Goal: Task Accomplishment & Management: Use online tool/utility

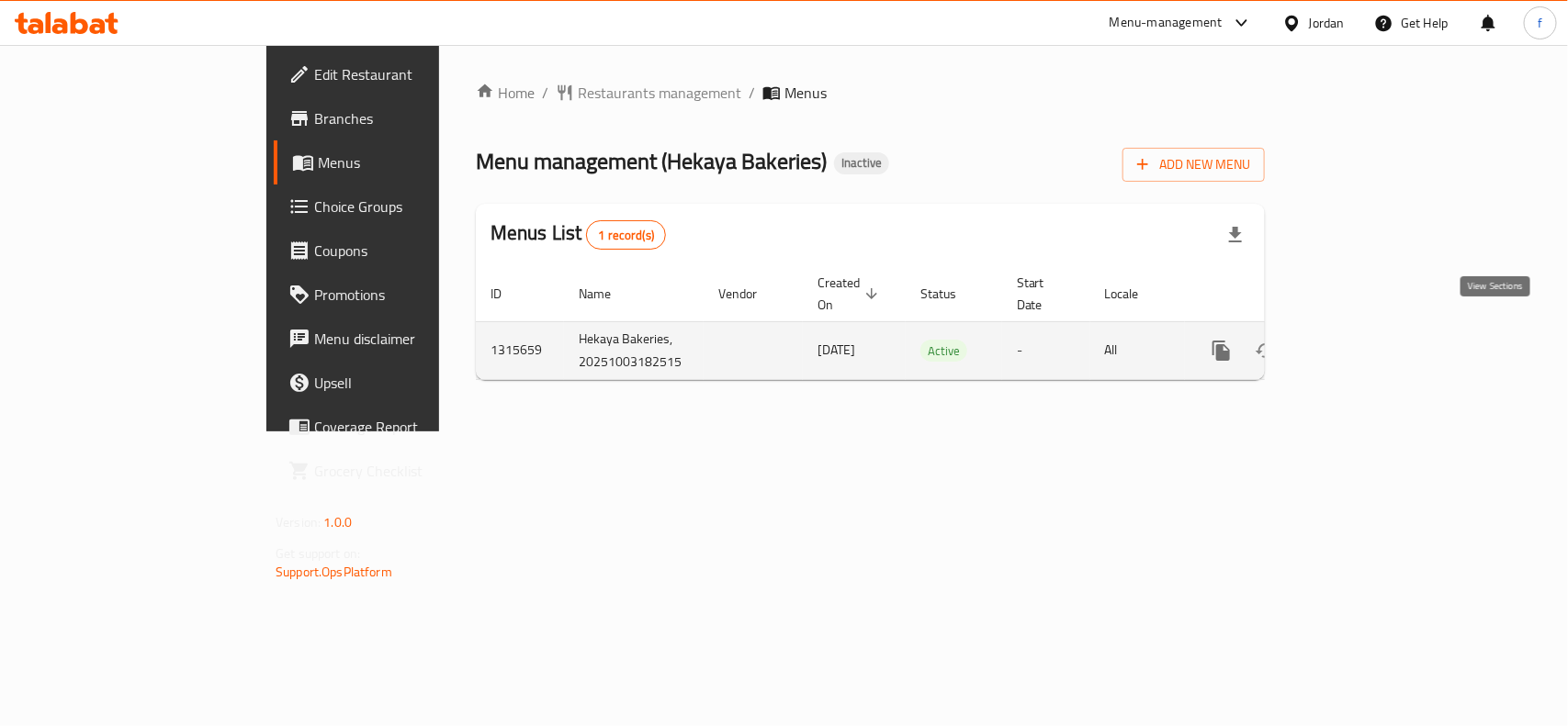
click at [1365, 340] on icon "enhanced table" at bounding box center [1354, 351] width 22 height 22
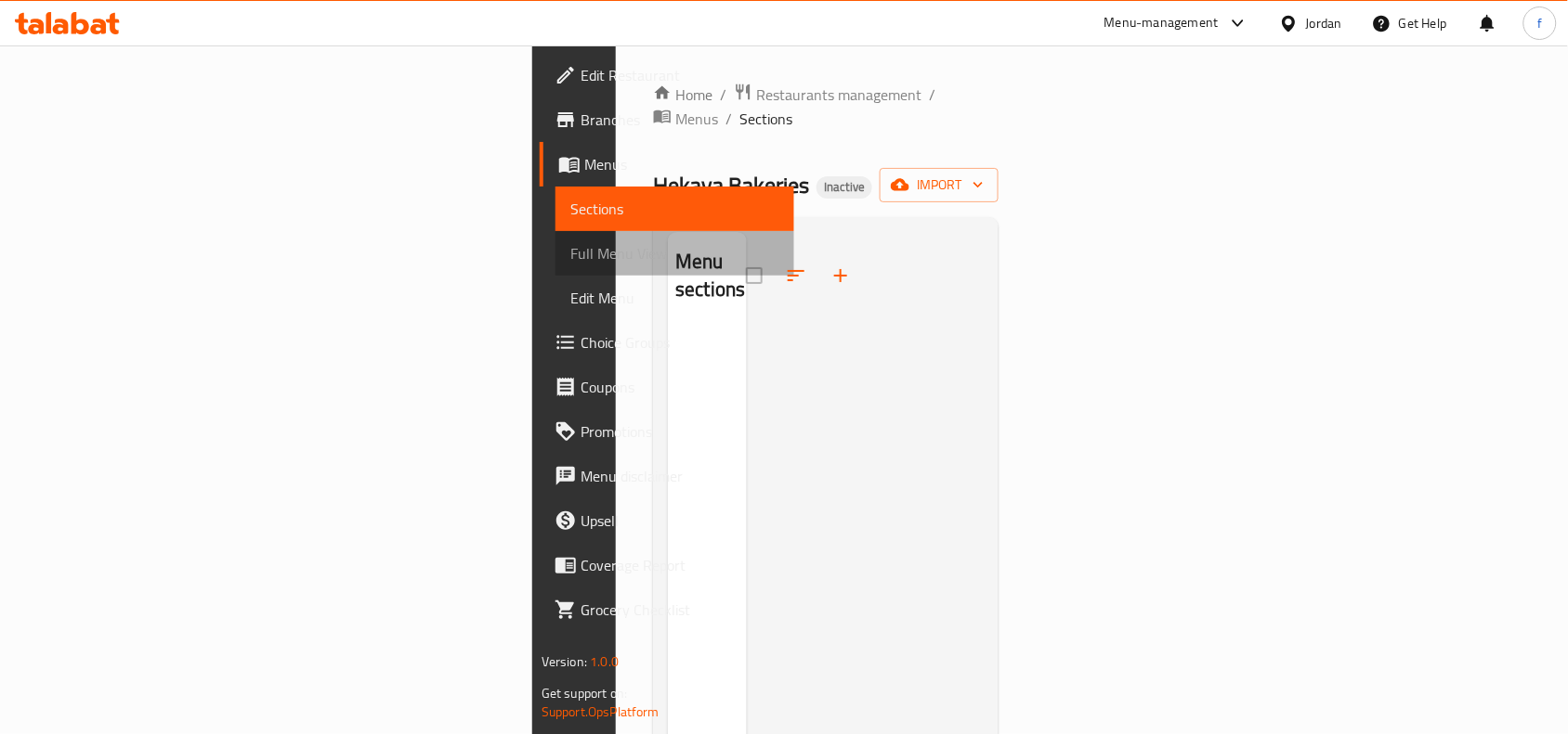
click at [570, 246] on span "Full Menu View" at bounding box center [674, 253] width 209 height 22
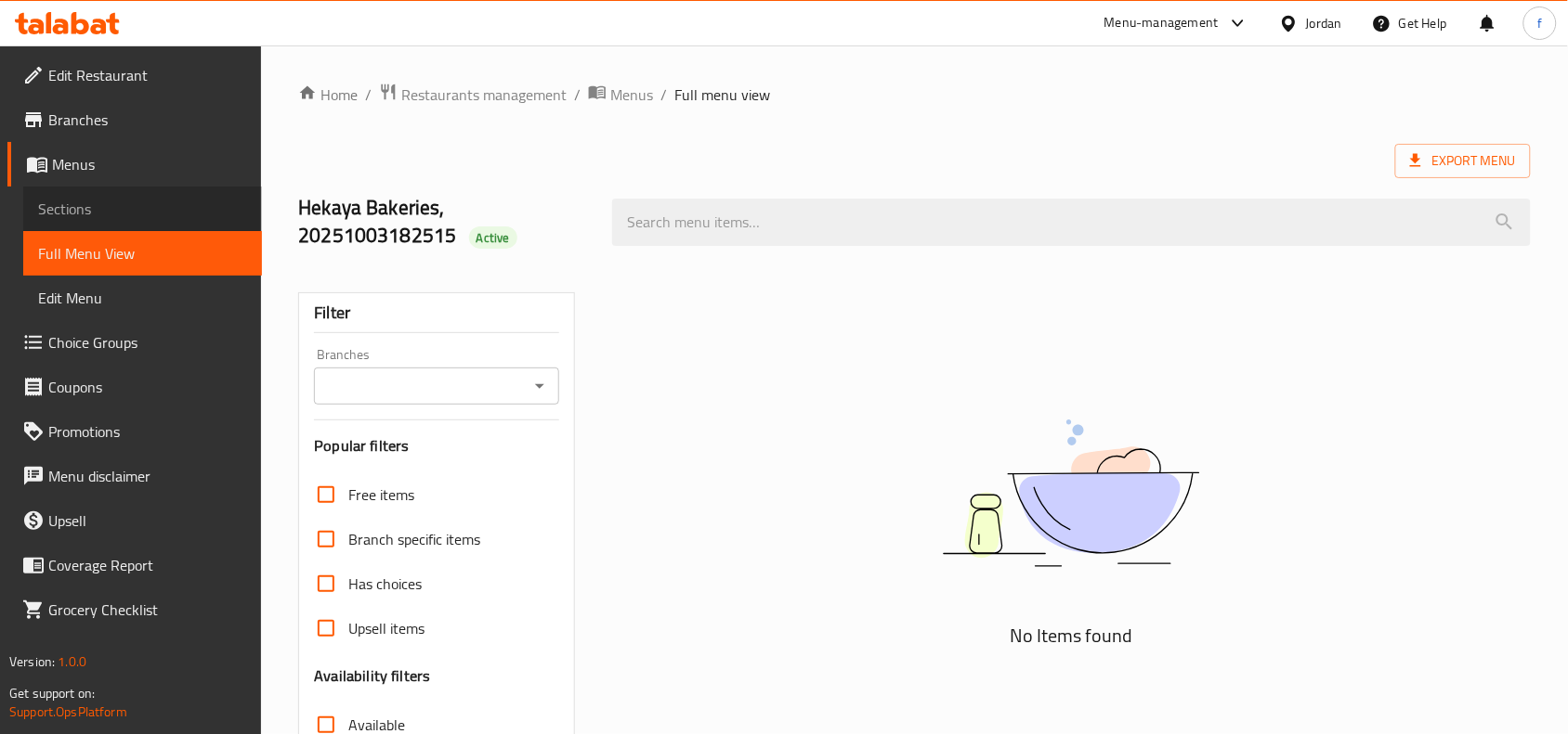
click at [96, 202] on span "Sections" at bounding box center [142, 208] width 209 height 22
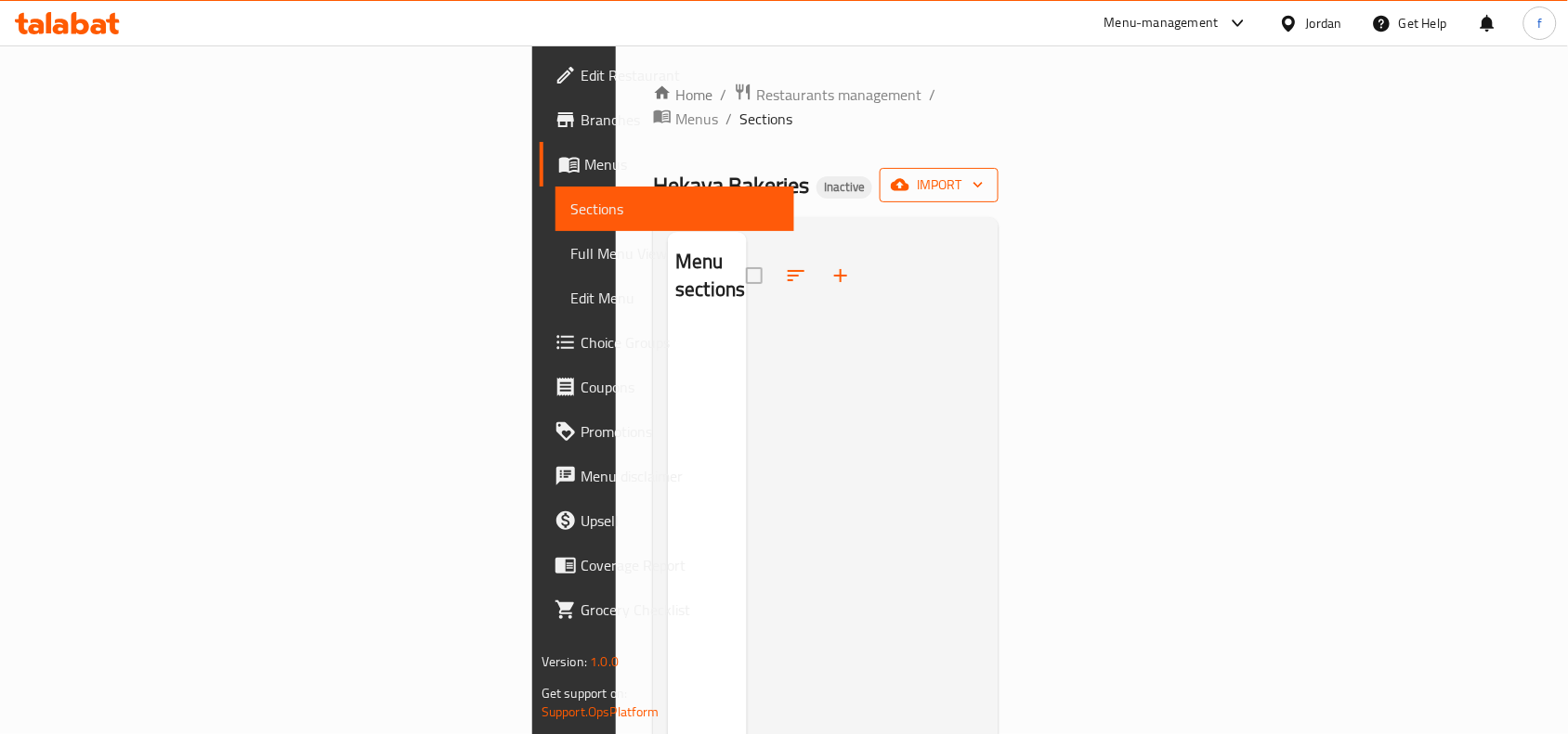
click at [983, 174] on span "import" at bounding box center [938, 185] width 89 height 23
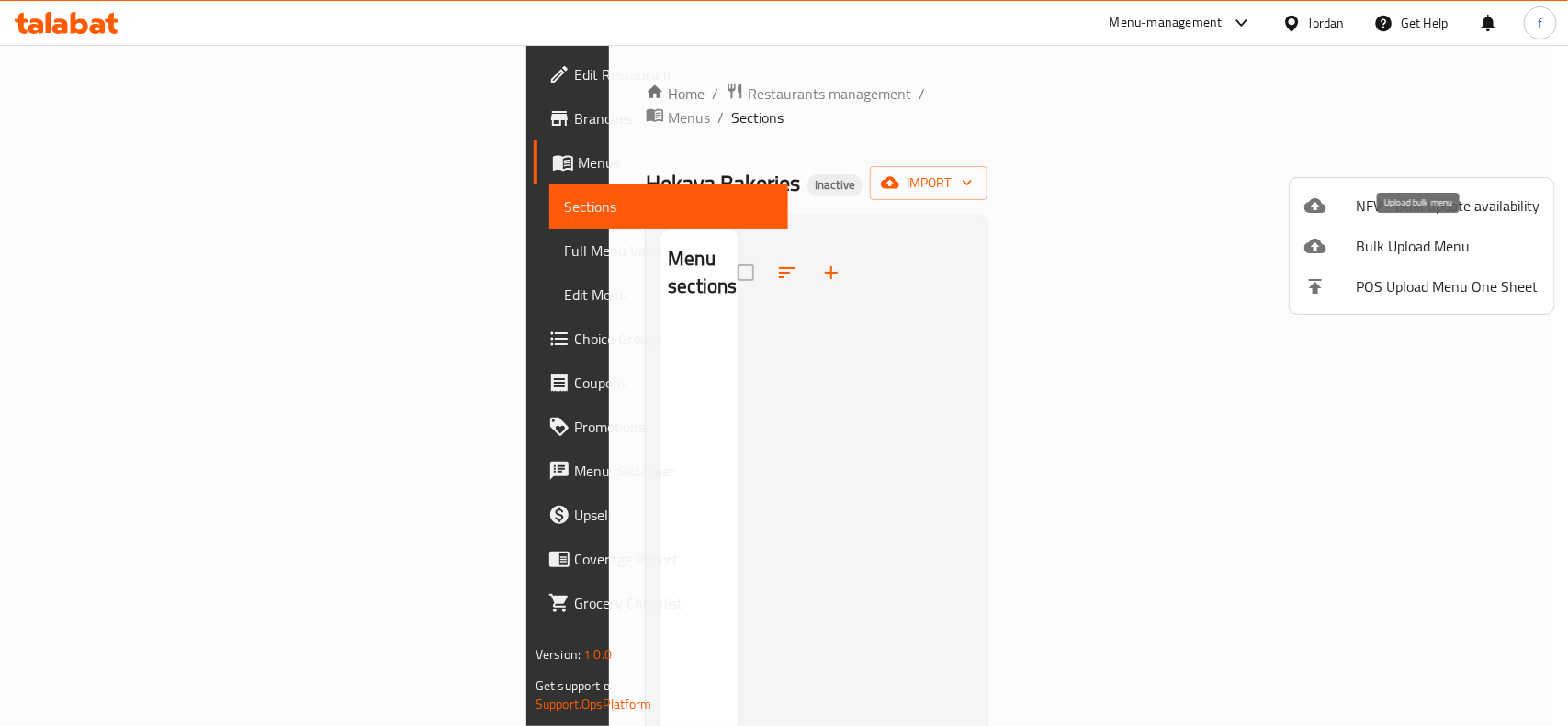
click at [1321, 237] on icon at bounding box center [1315, 245] width 22 height 22
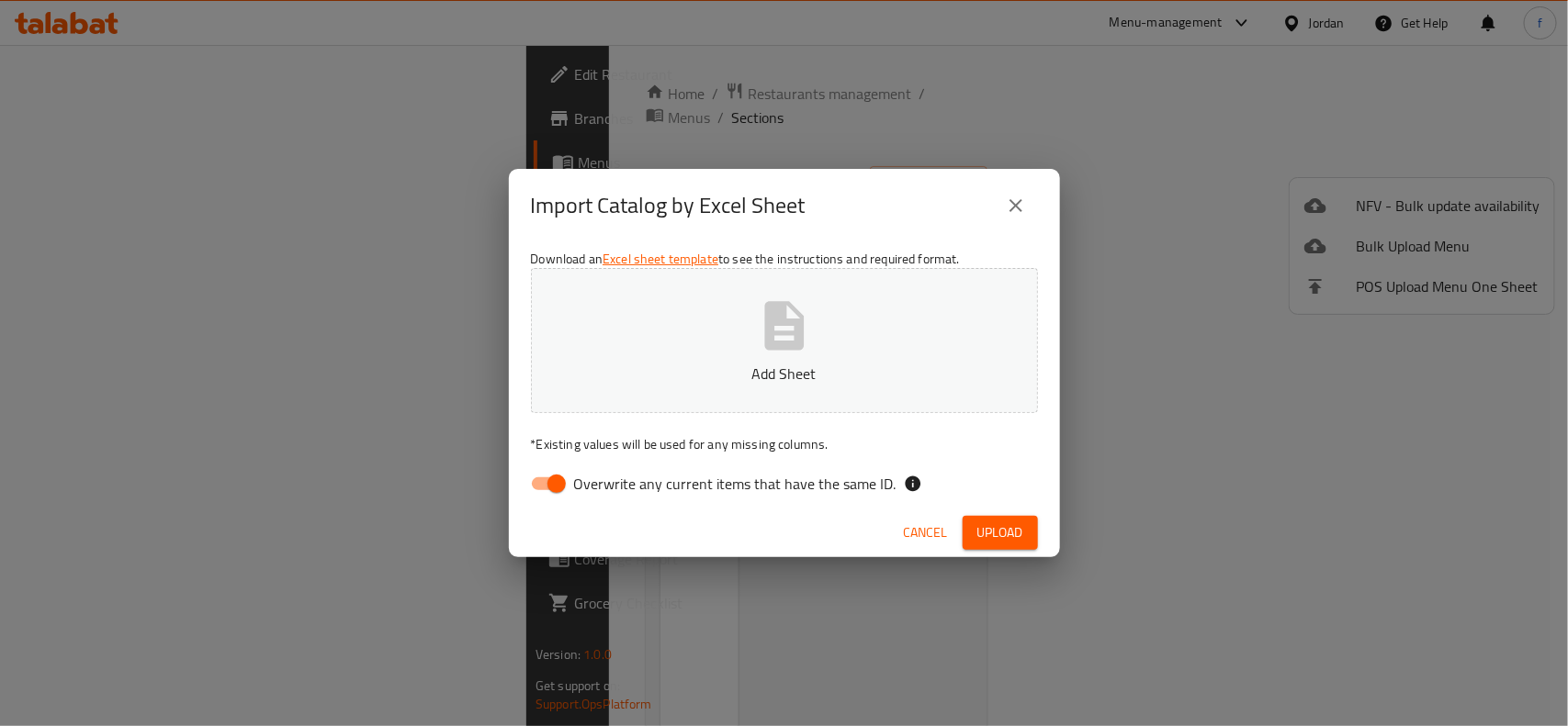
click at [571, 487] on input "Overwrite any current items that have the same ID." at bounding box center [556, 484] width 105 height 35
checkbox input "false"
click at [687, 353] on button "Add Sheet" at bounding box center [784, 340] width 507 height 145
click at [1021, 525] on span "Upload" at bounding box center [1000, 533] width 46 height 23
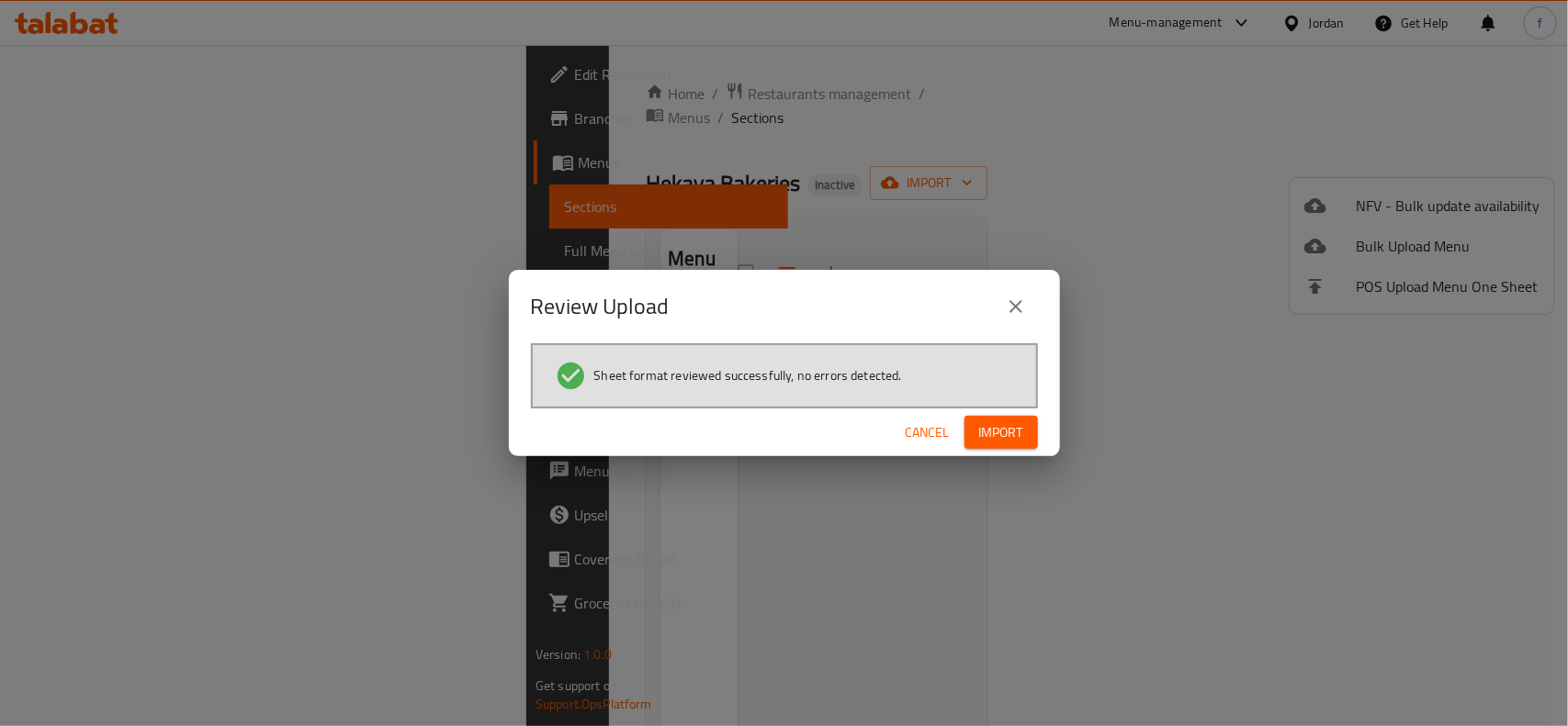
click at [994, 422] on span "Import" at bounding box center [1001, 433] width 44 height 23
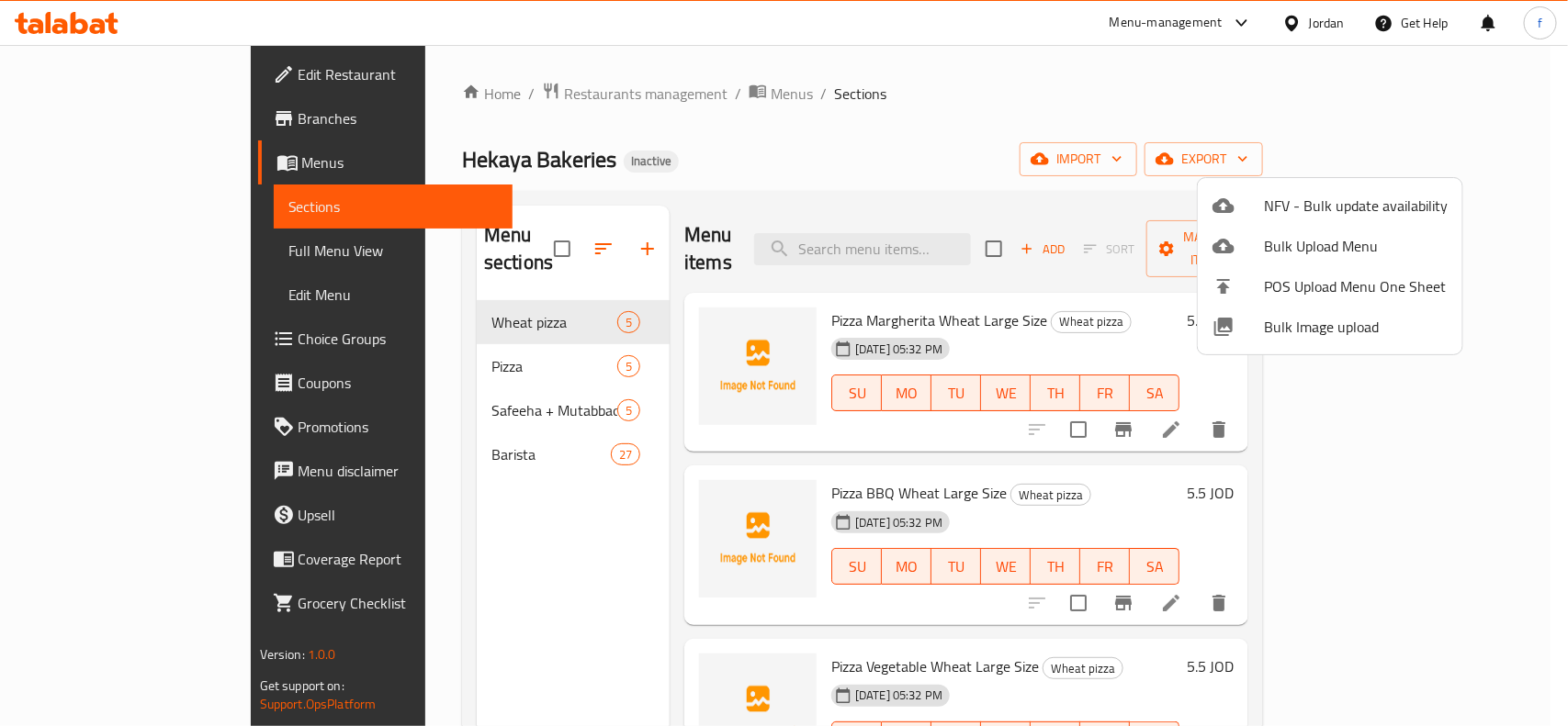
click at [1075, 101] on div at bounding box center [784, 363] width 1568 height 726
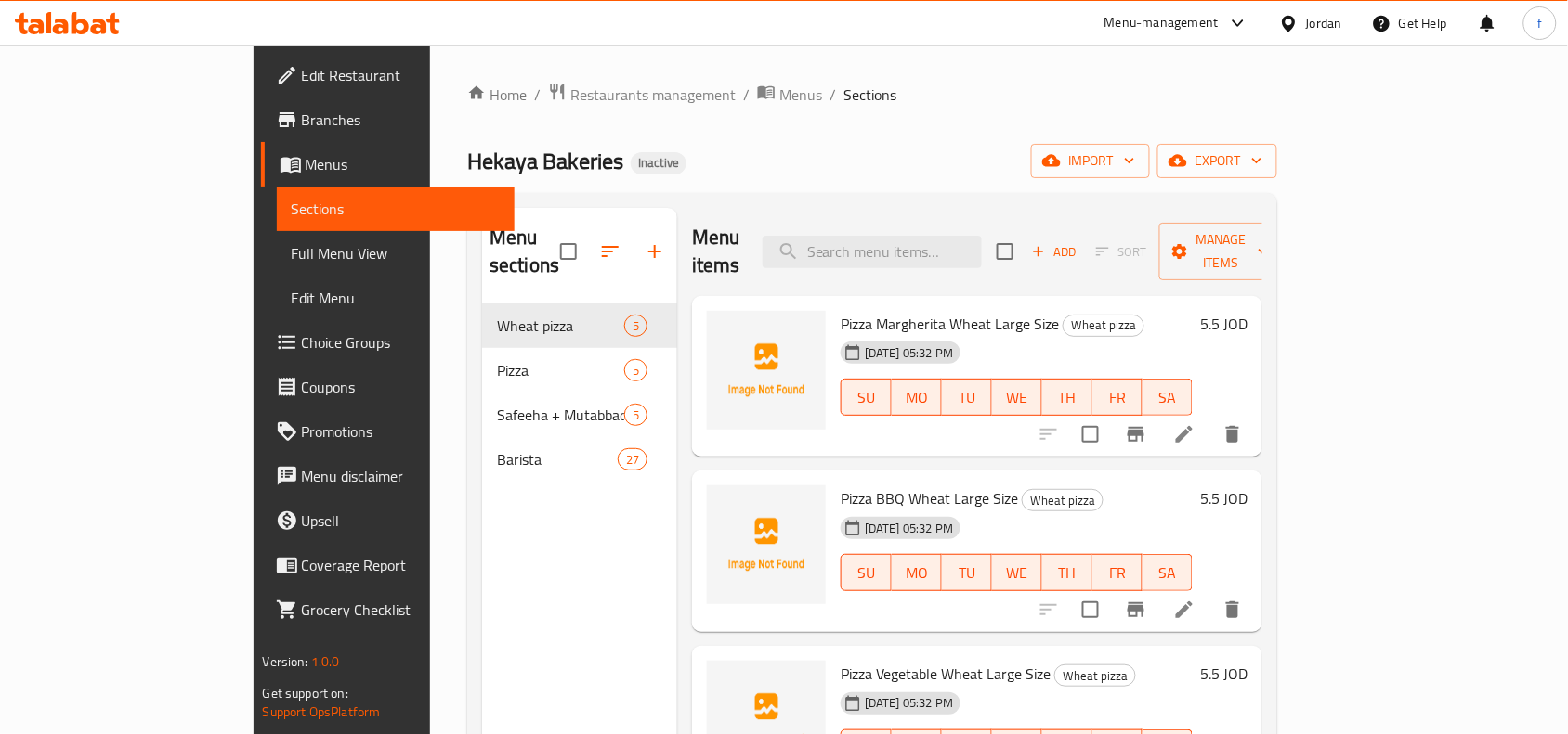
click at [291, 254] on span "Full Menu View" at bounding box center [395, 253] width 209 height 22
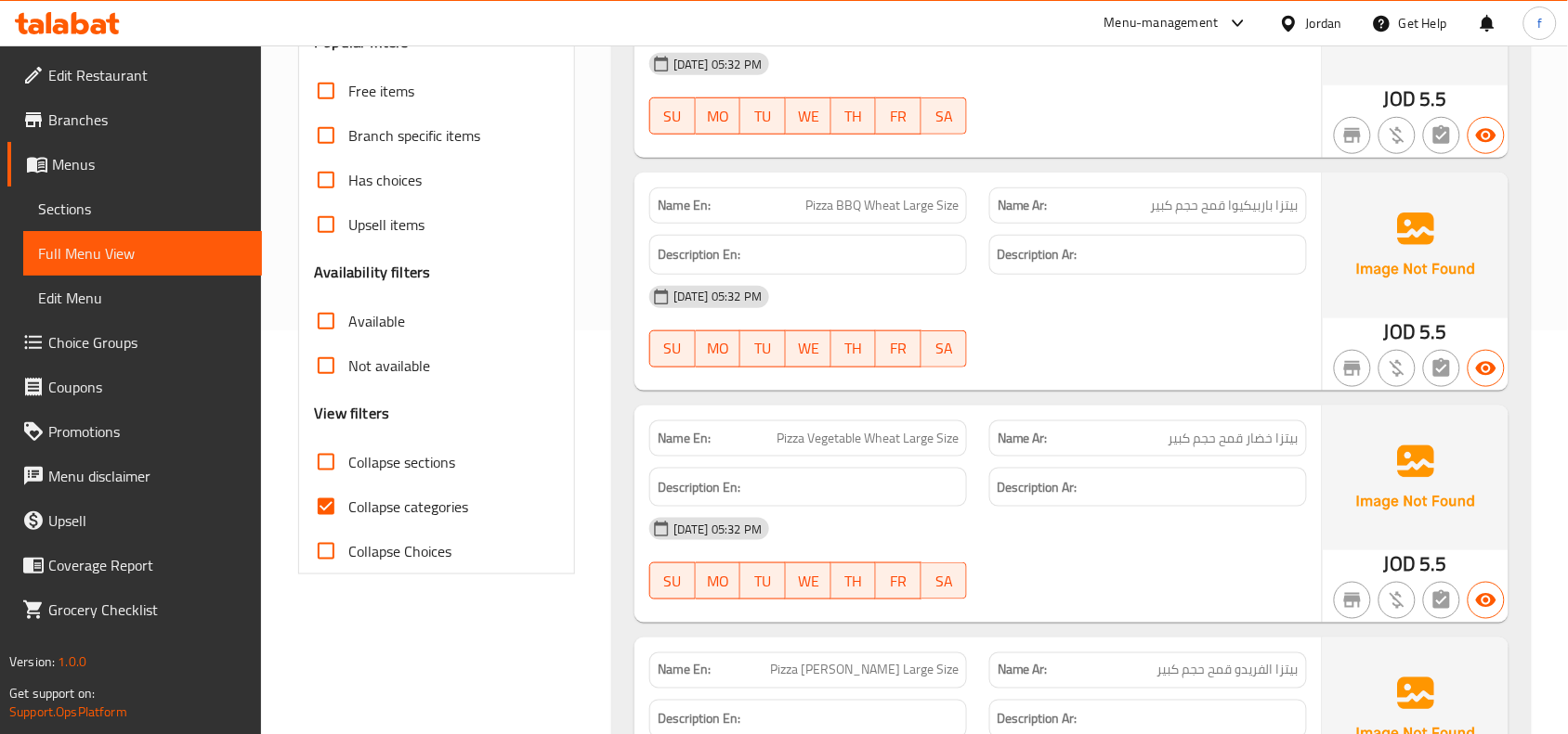
scroll to position [580, 0]
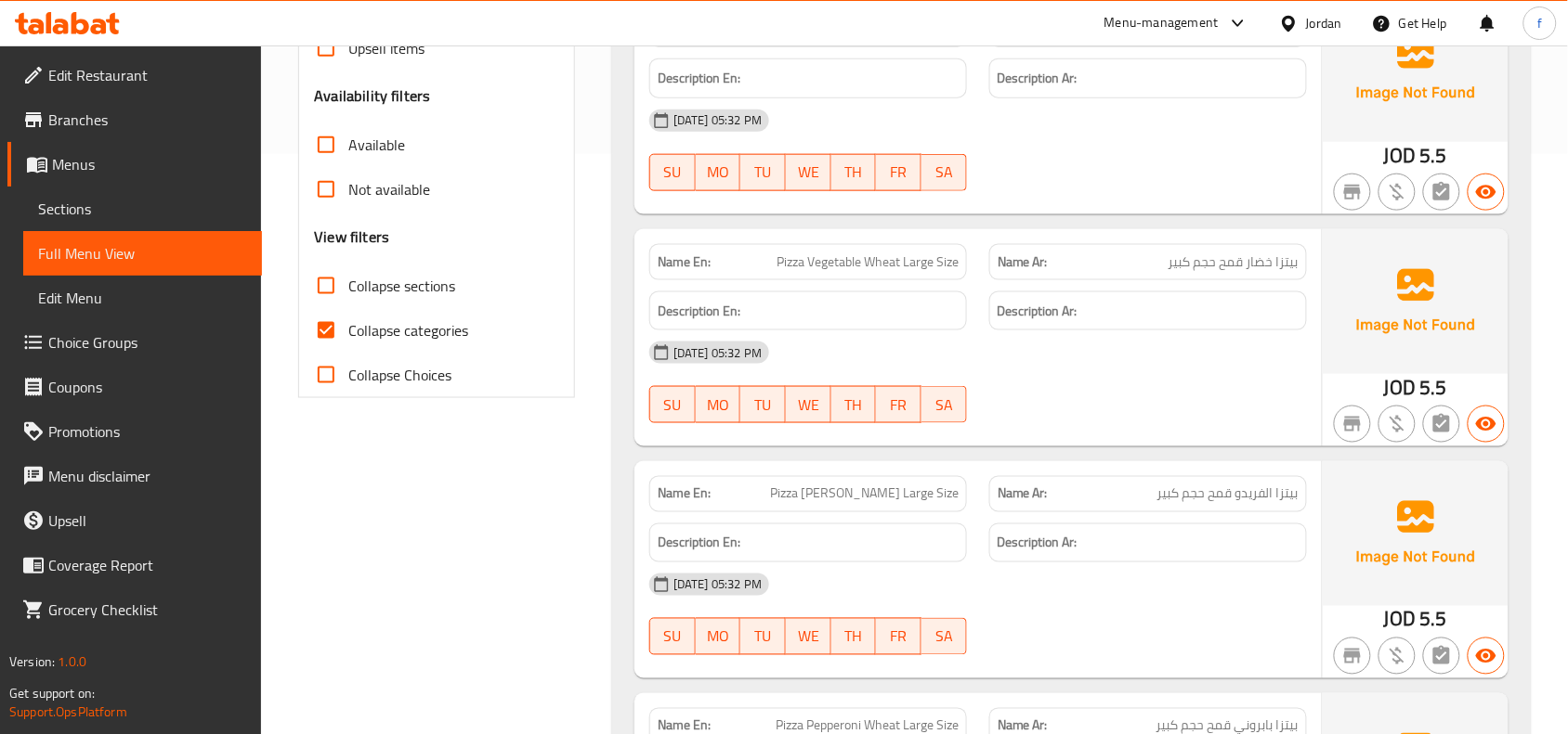
click at [335, 337] on input "Collapse categories" at bounding box center [326, 330] width 44 height 44
checkbox input "false"
click at [363, 297] on span "Collapse sections" at bounding box center [401, 285] width 107 height 22
click at [348, 299] on input "Collapse sections" at bounding box center [326, 285] width 44 height 44
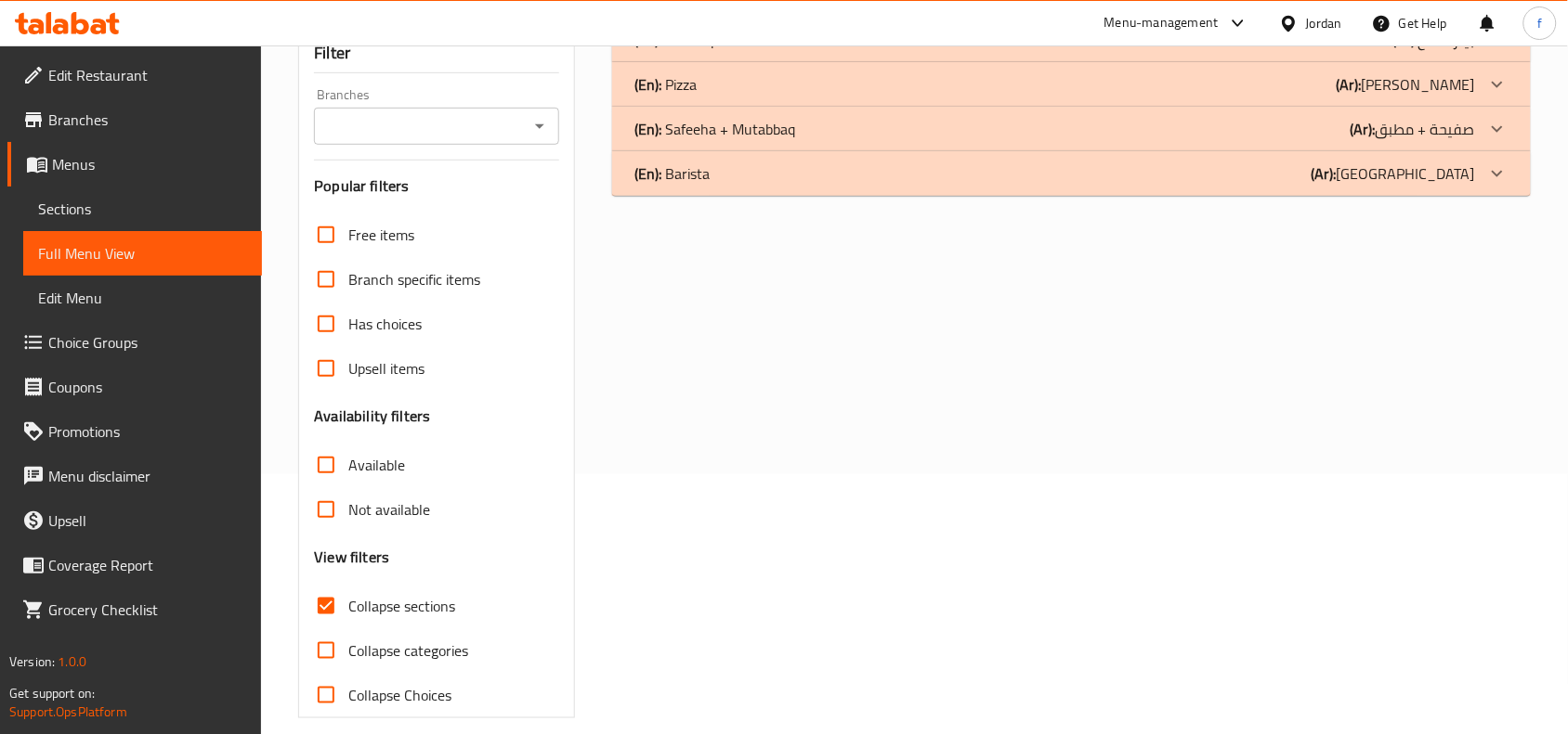
scroll to position [281, 0]
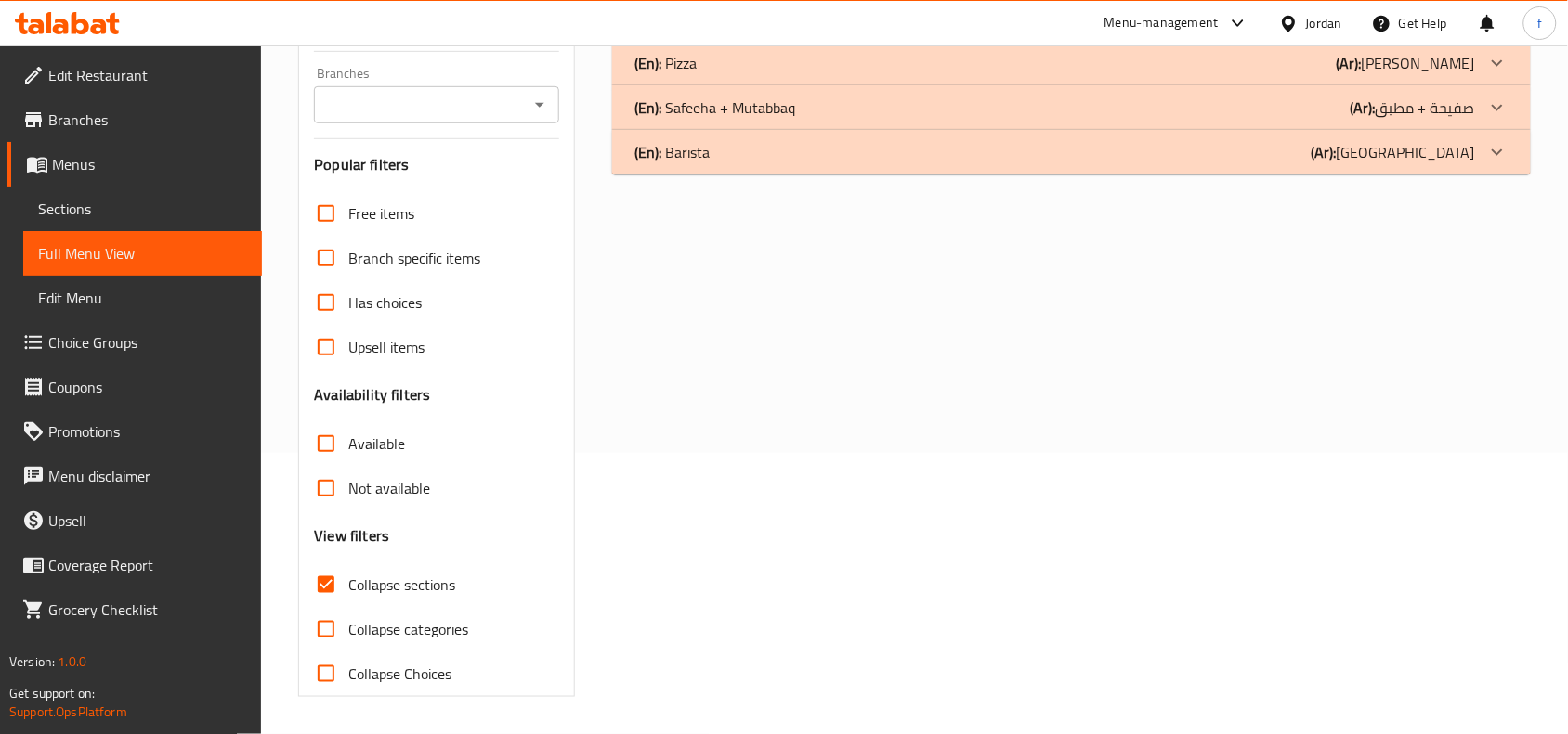
click at [330, 583] on input "Collapse sections" at bounding box center [326, 585] width 44 height 44
checkbox input "false"
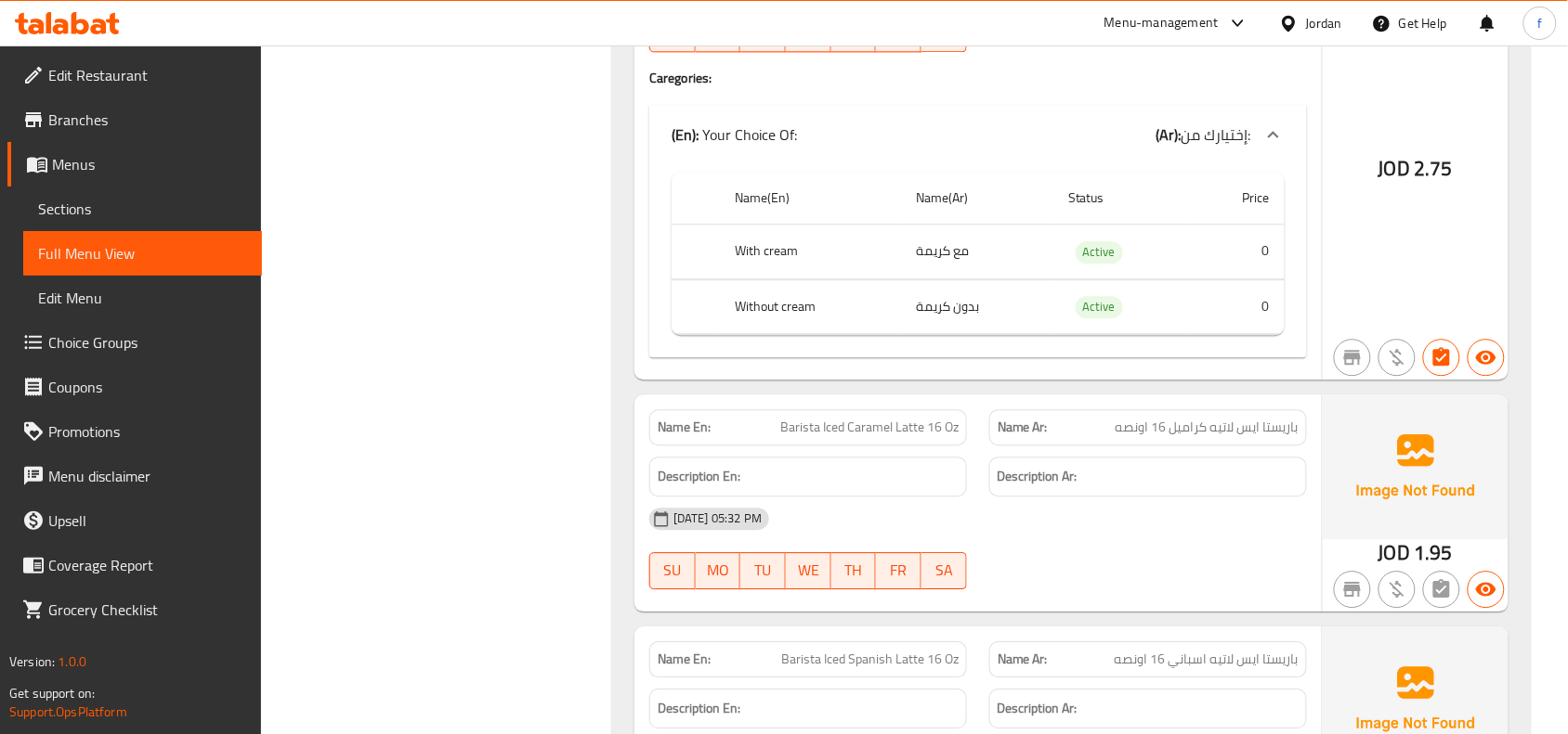
scroll to position [9541, 0]
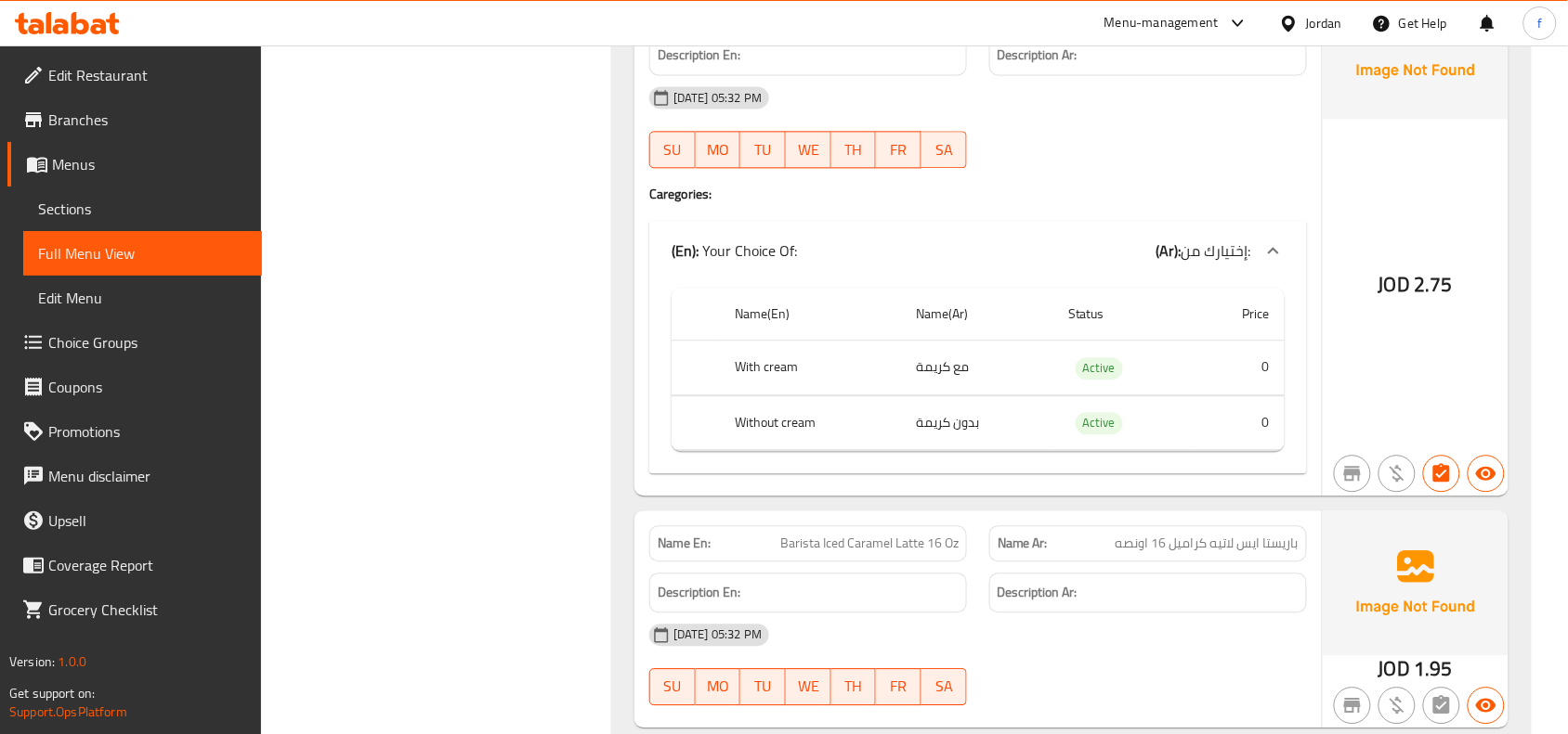
click at [1274, 261] on icon at bounding box center [1273, 250] width 22 height 22
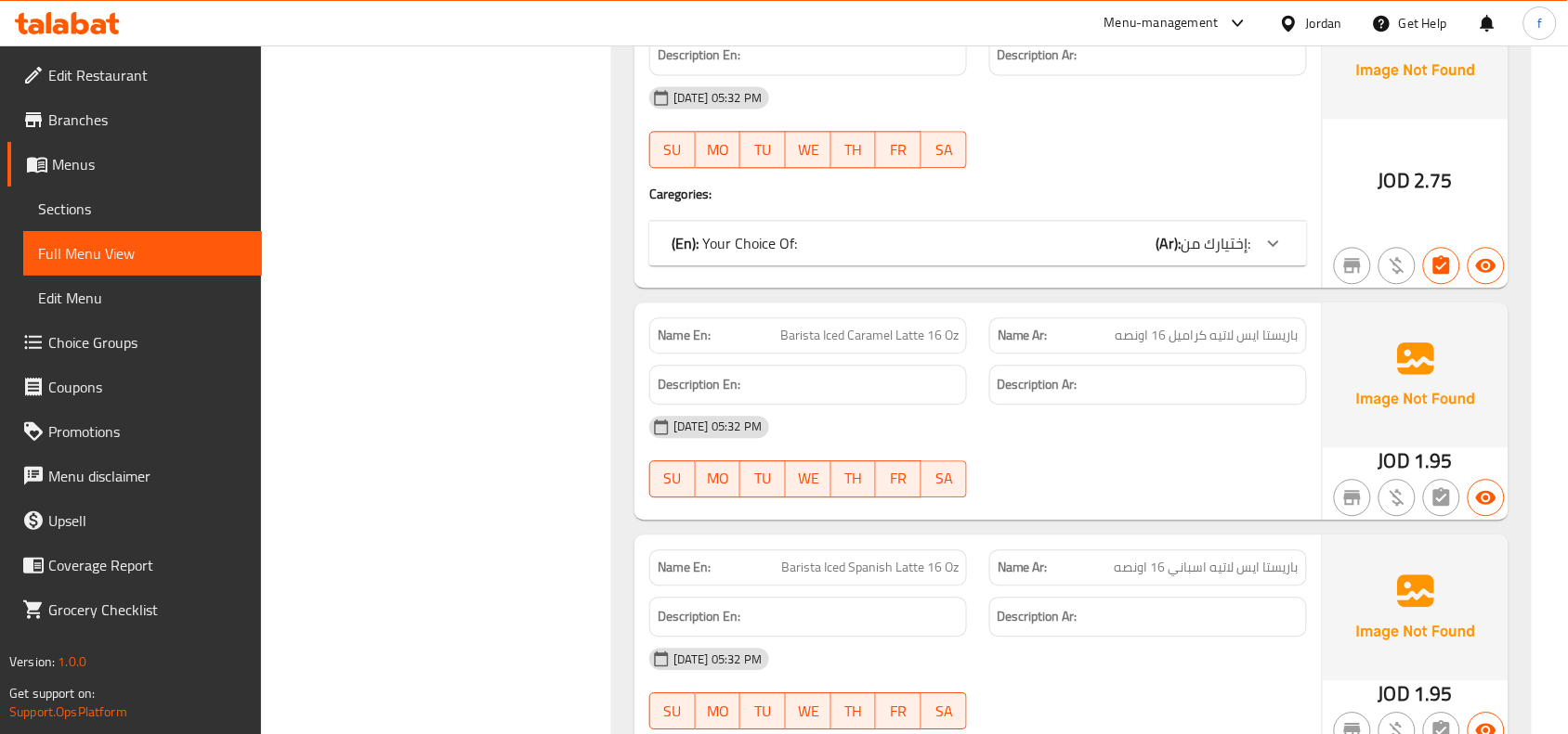
click at [1274, 255] on icon at bounding box center [1273, 243] width 22 height 22
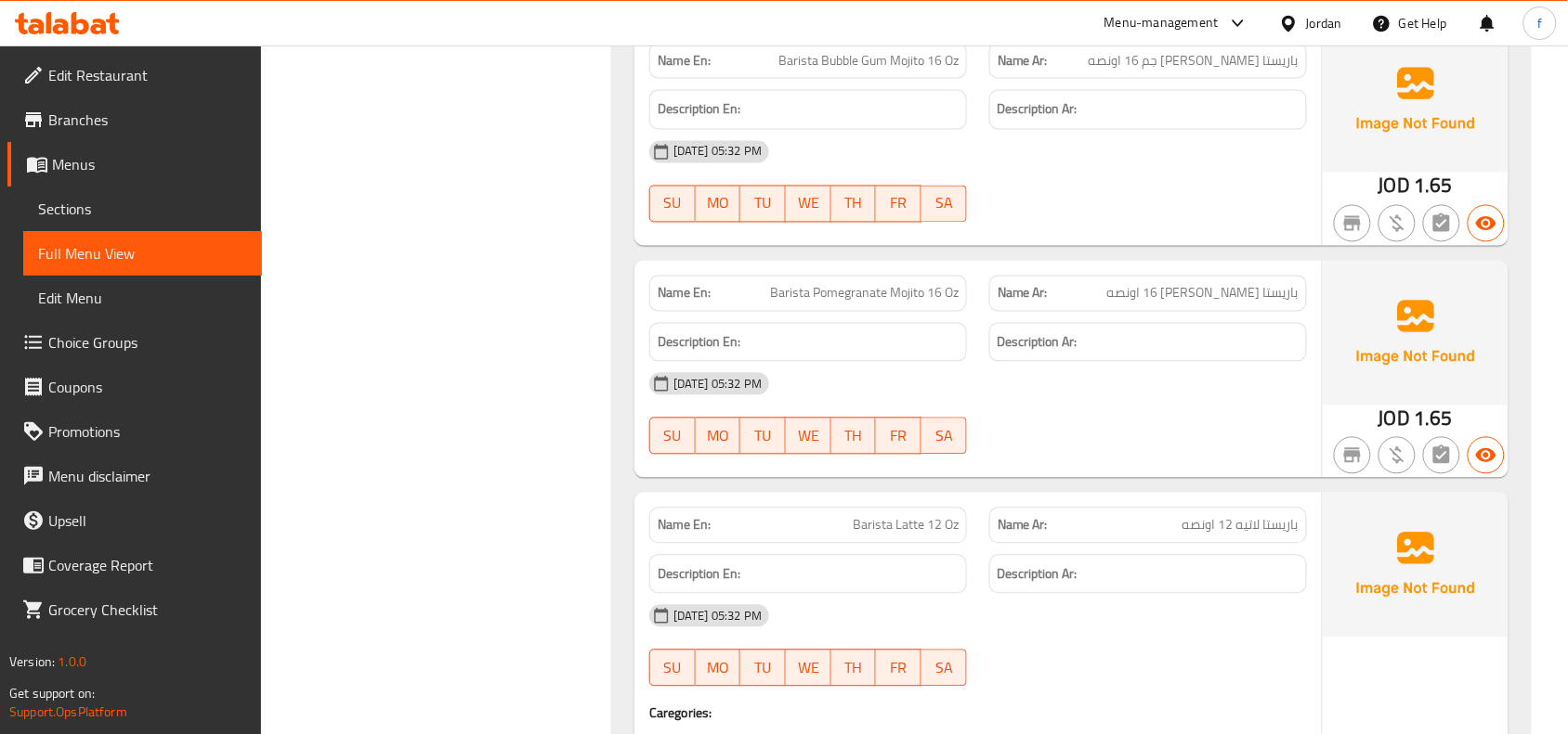
scroll to position [11398, 0]
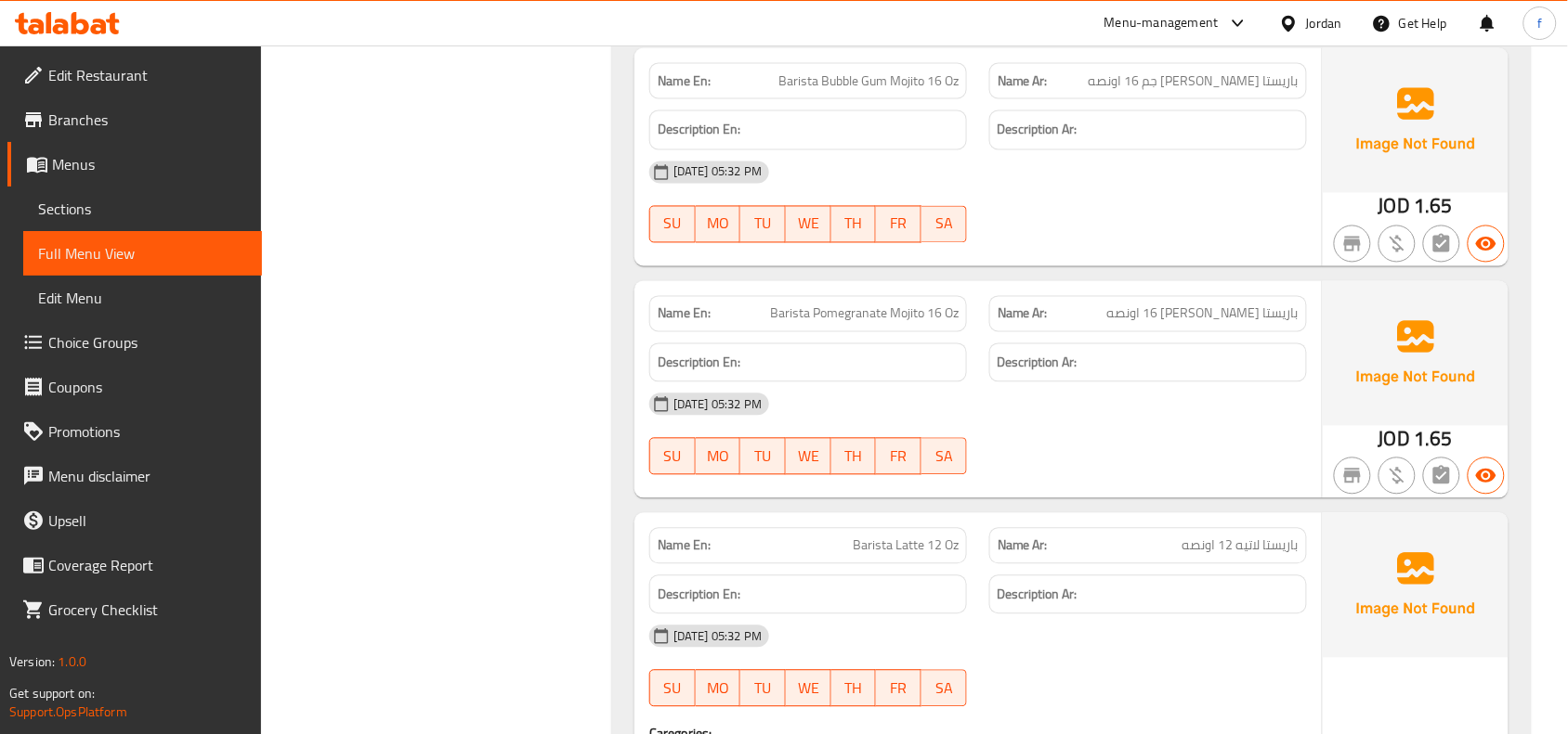
click at [82, 20] on icon at bounding box center [80, 23] width 17 height 22
